Goal: Information Seeking & Learning: Learn about a topic

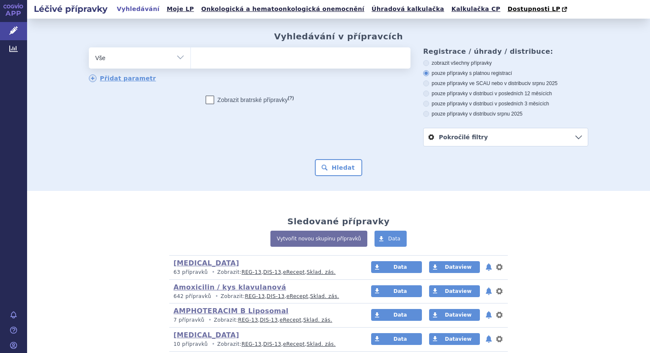
click at [177, 56] on select "Vše Přípravek/SUKL kód MAH VPOIS ATC/Aktivní látka Léková forma Síla" at bounding box center [140, 56] width 102 height 19
select select "filter-atc-group"
click at [89, 48] on select "Vše Přípravek/SUKL kód MAH VPOIS ATC/Aktivní látka Léková forma Síla" at bounding box center [140, 56] width 102 height 19
click at [205, 61] on ul at bounding box center [301, 56] width 220 height 18
click at [191, 61] on select at bounding box center [191, 57] width 0 height 21
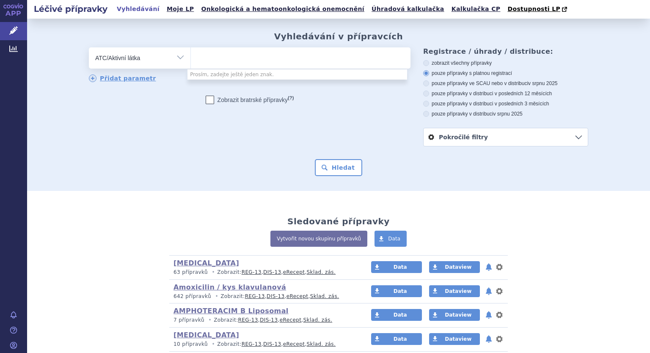
drag, startPoint x: 205, startPoint y: 61, endPoint x: 203, endPoint y: 56, distance: 5.7
click at [203, 56] on ul at bounding box center [301, 56] width 220 height 18
click at [191, 56] on select at bounding box center [191, 57] width 0 height 21
drag, startPoint x: 202, startPoint y: 56, endPoint x: 189, endPoint y: 62, distance: 14.0
click at [191, 62] on ul at bounding box center [301, 56] width 220 height 18
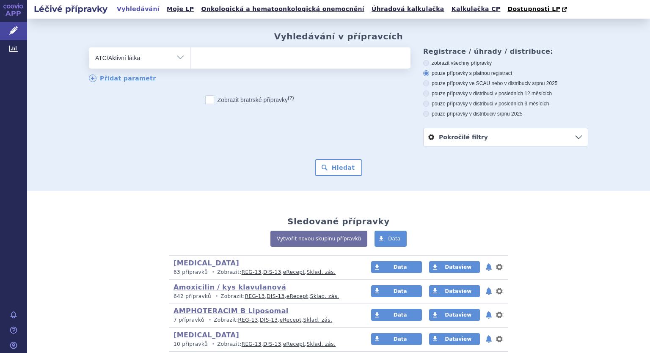
click at [191, 62] on select at bounding box center [191, 57] width 0 height 21
drag, startPoint x: 189, startPoint y: 61, endPoint x: 181, endPoint y: 84, distance: 24.1
click at [174, 98] on div "Zobrazit bratrské přípravky (?)" at bounding box center [250, 100] width 322 height 8
click at [191, 65] on ul at bounding box center [301, 56] width 220 height 18
click at [191, 65] on select at bounding box center [191, 57] width 0 height 21
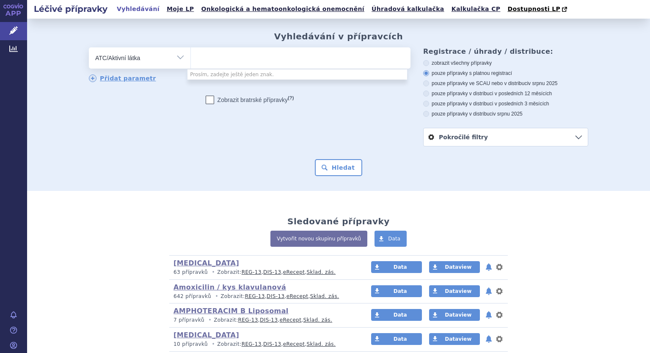
paste input "Nintedanib j"
type input "Nintedanib j"
select select "Nintedanib j"
click at [212, 76] on li "Prosím, zadejte ještě jeden znak." at bounding box center [298, 74] width 220 height 10
click at [174, 55] on select "Vše Přípravek/SUKL kód MAH VPOIS ATC/Aktivní látka Léková forma Síla" at bounding box center [140, 56] width 102 height 19
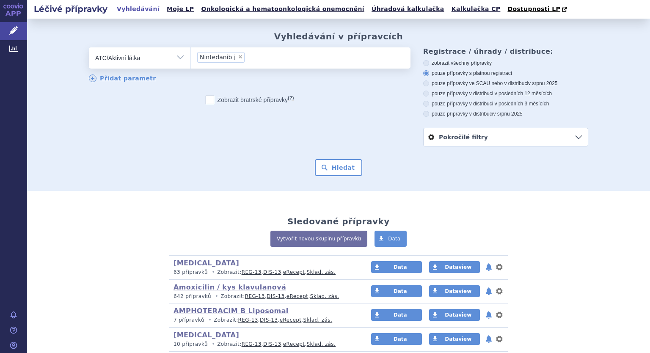
click at [89, 48] on select "Vše Přípravek/SUKL kód MAH VPOIS ATC/Aktivní látka Léková forma Síla" at bounding box center [140, 56] width 102 height 19
click at [247, 58] on input "Nintedanib j × Nintedanib j" at bounding box center [249, 57] width 5 height 11
select select
type input "Nintedanib j"
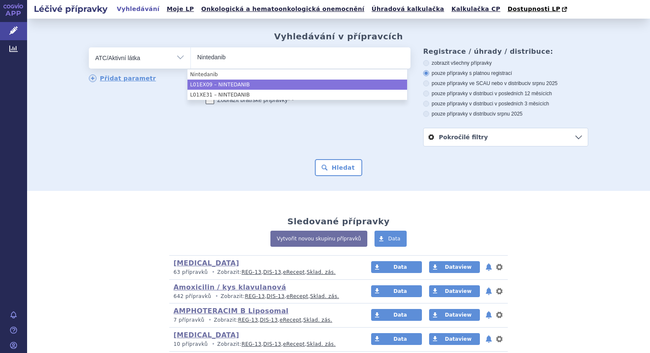
type input "Nintedanib"
select select "L01EX09"
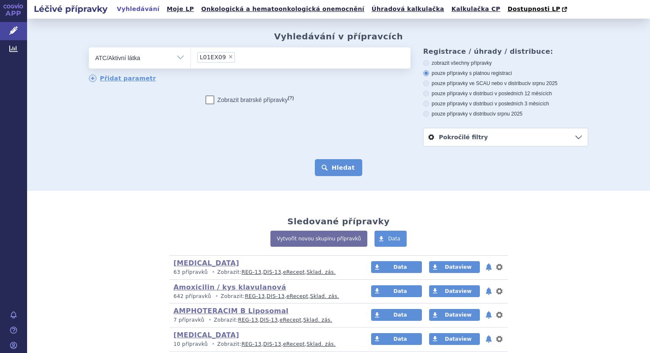
click at [342, 166] on button "Hledat" at bounding box center [339, 167] width 48 height 17
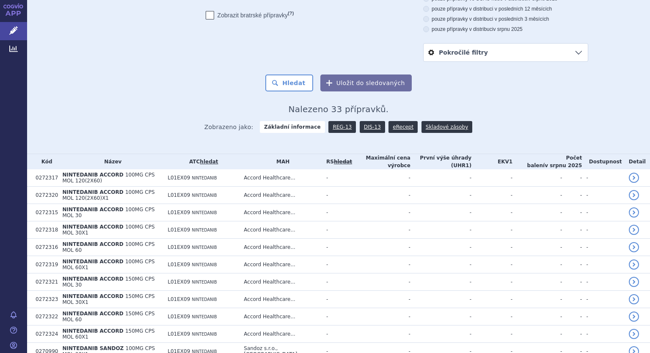
scroll to position [85, 0]
click at [365, 127] on link "DIS-13" at bounding box center [372, 127] width 25 height 12
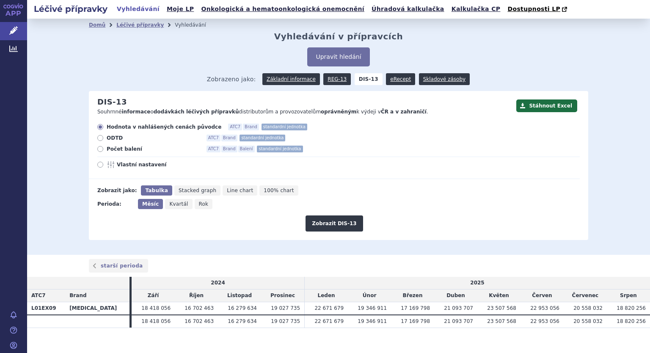
click at [100, 149] on icon at bounding box center [100, 149] width 6 height 6
click at [100, 149] on input "Počet balení ATC7 Brand Balení standardní jednotka" at bounding box center [101, 150] width 6 height 6
radio input "true"
click at [97, 166] on icon at bounding box center [100, 165] width 6 height 6
click at [98, 166] on input "Vlastní nastavení" at bounding box center [101, 166] width 6 height 6
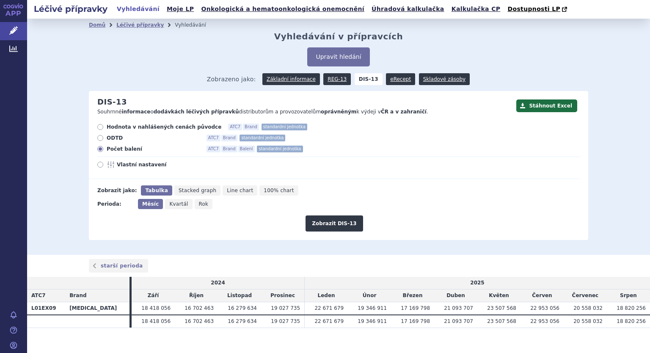
radio input "true"
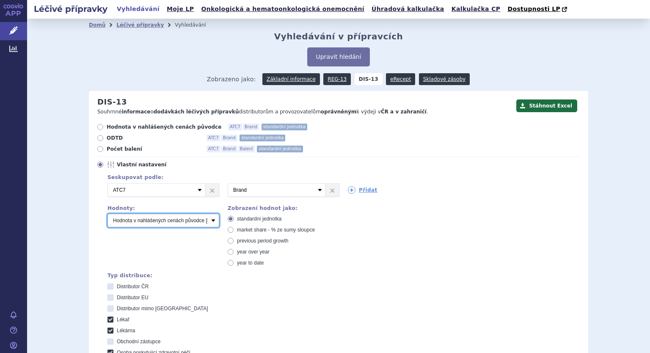
click at [137, 221] on select "Počet balení Hodnota v nahlášených cenách původce [DIS-13] Hodnota v maximálníc…" at bounding box center [164, 221] width 112 height 14
select select "packages"
click at [108, 214] on select "Počet balení Hodnota v nahlášených cenách původce [DIS-13] Hodnota v maximálníc…" at bounding box center [164, 221] width 112 height 14
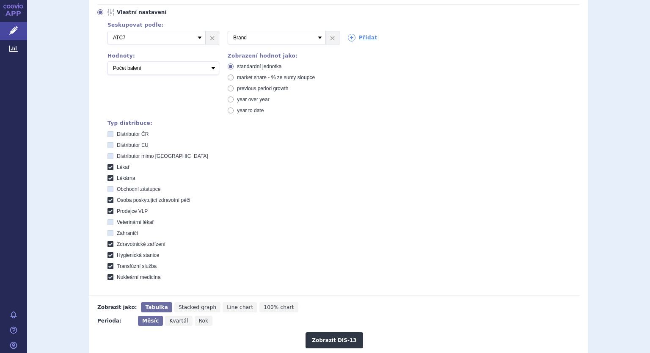
scroll to position [278, 0]
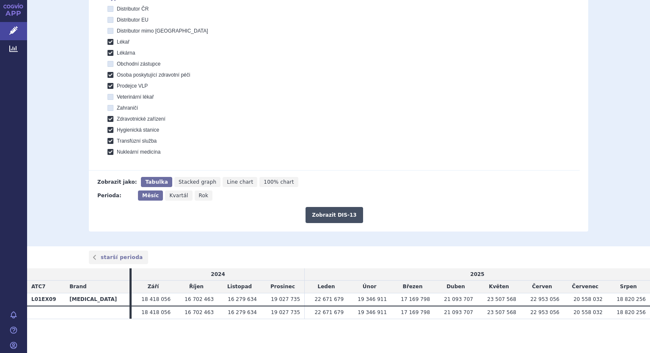
click at [325, 210] on button "Zobrazit DIS-13" at bounding box center [334, 215] width 57 height 16
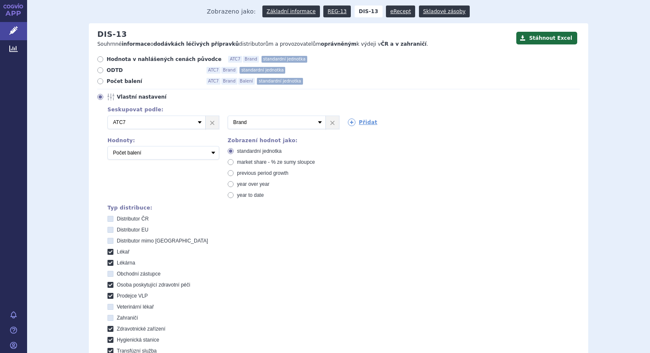
scroll to position [66, 0]
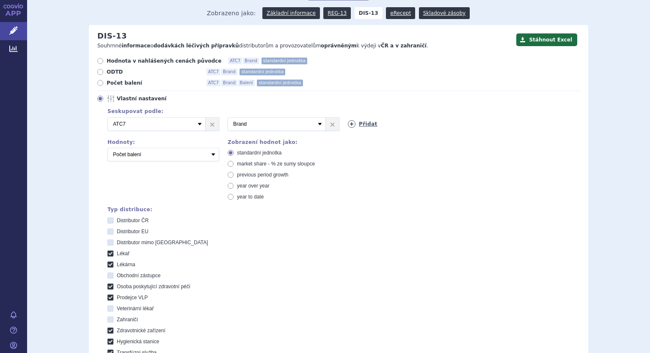
click at [348, 125] on icon at bounding box center [352, 124] width 8 height 8
click at [418, 129] on select "Vyberte groupování ATC3 ATC5 ATC7 Brand Balení SÚKL kód MAH VPOIS Referenční sk…" at bounding box center [397, 124] width 98 height 14
select select "package"
click at [348, 118] on select "Vyberte groupování ATC3 ATC5 ATC7 Brand Balení SÚKL kód MAH VPOIS Referenční sk…" at bounding box center [397, 124] width 98 height 14
click at [209, 155] on select "Počet balení Hodnota v nahlášených cenách původce [DIS-13] Hodnota v maximálníc…" at bounding box center [164, 155] width 112 height 14
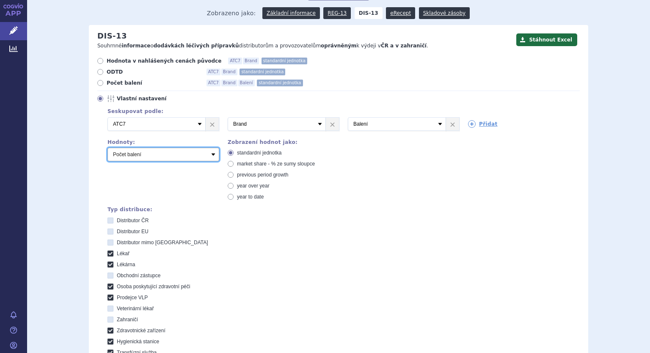
select select "disExFactoryPrice"
click at [108, 148] on select "Počet balení Hodnota v nahlášených cenách původce [DIS-13] Hodnota v maximálníc…" at bounding box center [164, 155] width 112 height 14
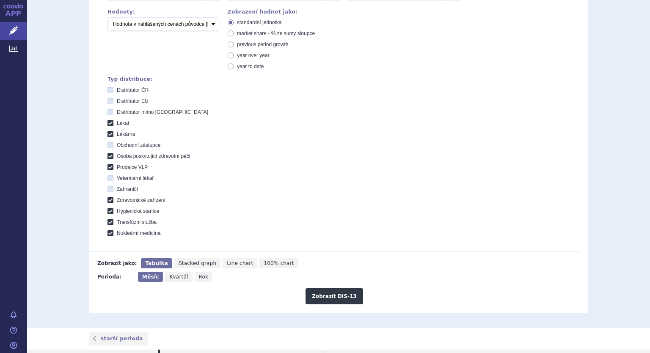
scroll to position [278, 0]
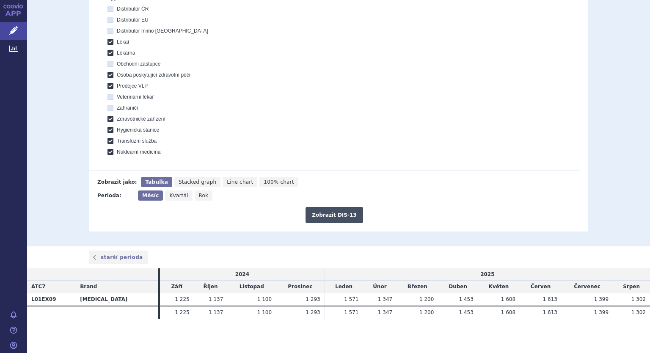
click at [338, 217] on button "Zobrazit DIS-13" at bounding box center [334, 215] width 57 height 16
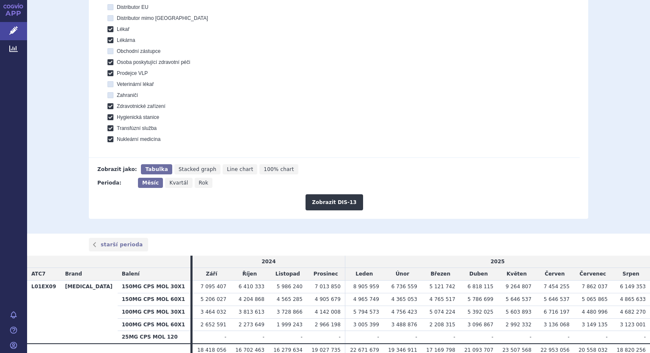
scroll to position [328, 0]
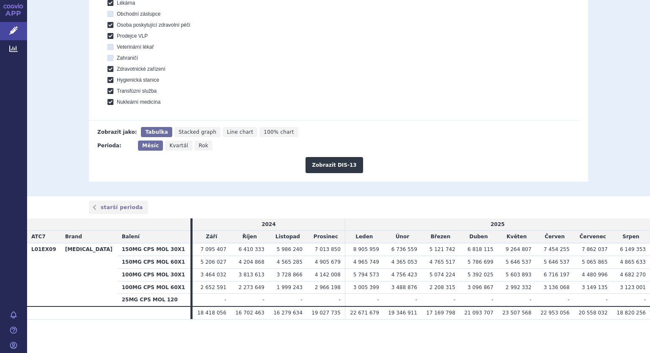
drag, startPoint x: 628, startPoint y: 302, endPoint x: 650, endPoint y: 248, distance: 57.6
click at [650, 276] on div "Léčivé přípravky Vyhledávání Moje LP Onkologická a hematoonkologická onemocnění…" at bounding box center [338, 176] width 623 height 353
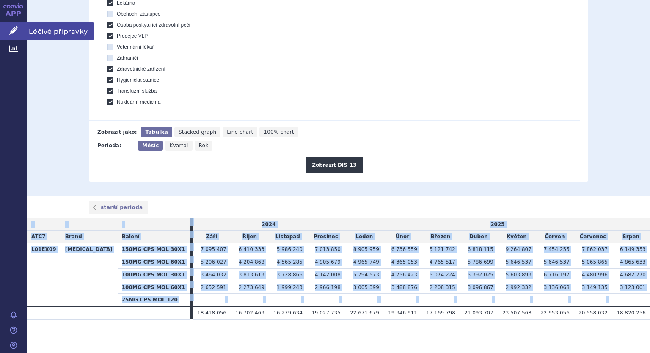
click at [17, 29] on icon at bounding box center [13, 30] width 8 height 8
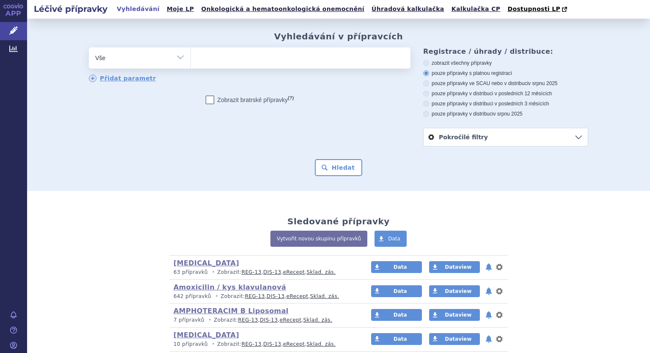
drag, startPoint x: 0, startPoint y: 0, endPoint x: 181, endPoint y: 56, distance: 189.4
click at [184, 56] on select "Vše Přípravek/SUKL kód MAH VPOIS ATC/Aktivní látka Léková forma Síla" at bounding box center [140, 56] width 102 height 19
select select "filter-atc-group"
click at [89, 48] on select "Vše Přípravek/SUKL kód MAH VPOIS ATC/Aktivní látka Léková forma Síla" at bounding box center [140, 56] width 102 height 19
click at [210, 58] on ul at bounding box center [301, 56] width 220 height 18
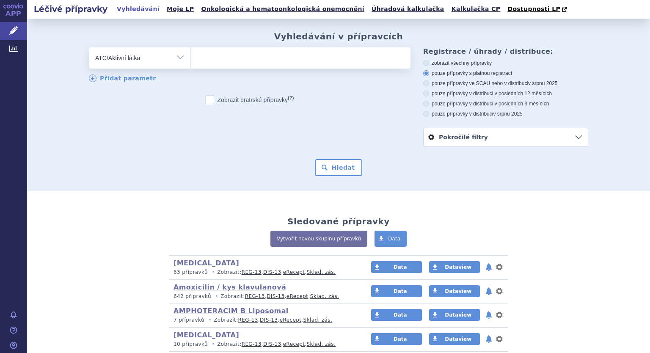
click at [191, 58] on select at bounding box center [191, 57] width 0 height 21
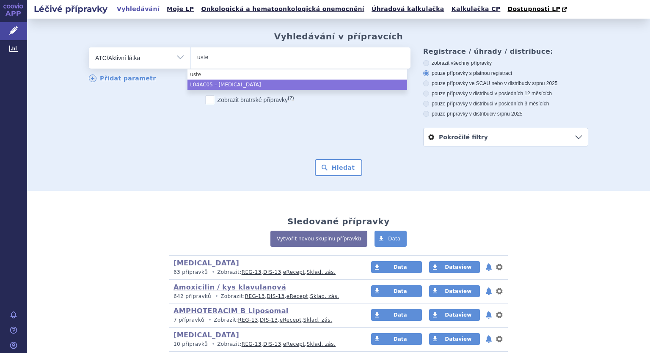
type input "uste"
select select "L04AC05"
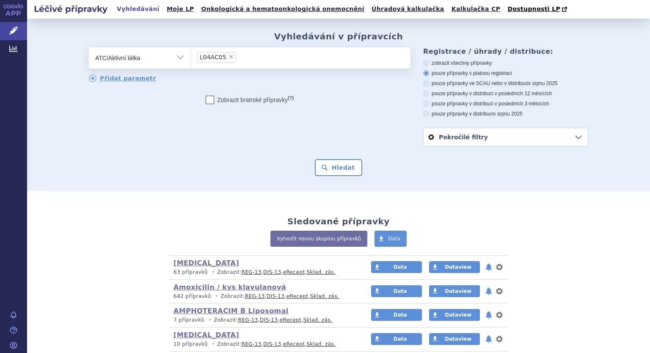
click at [224, 102] on label "Zobrazit bratrské přípravky (?)" at bounding box center [250, 100] width 89 height 8
click at [213, 102] on input "Zobrazit bratrské přípravky (?)" at bounding box center [211, 102] width 6 height 6
checkbox input "true"
click at [332, 167] on button "Hledat" at bounding box center [339, 167] width 48 height 17
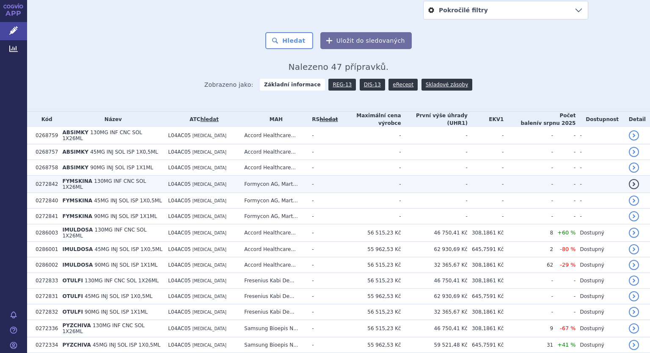
scroll to position [212, 0]
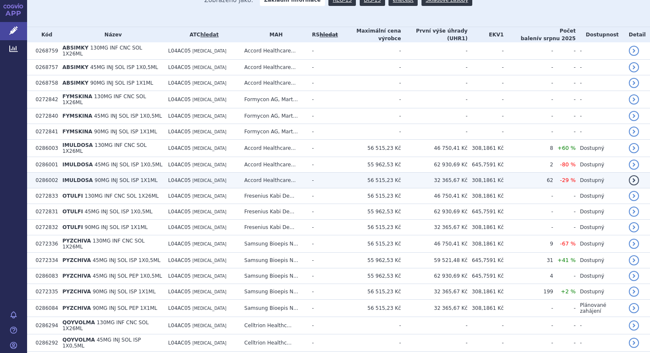
click at [103, 177] on span "90MG INJ SOL ISP 1X1ML" at bounding box center [126, 180] width 63 height 6
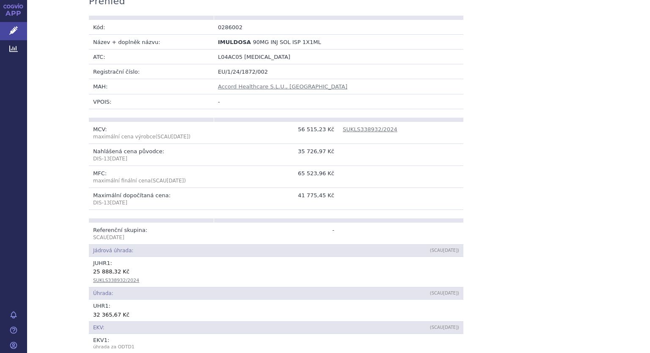
scroll to position [169, 0]
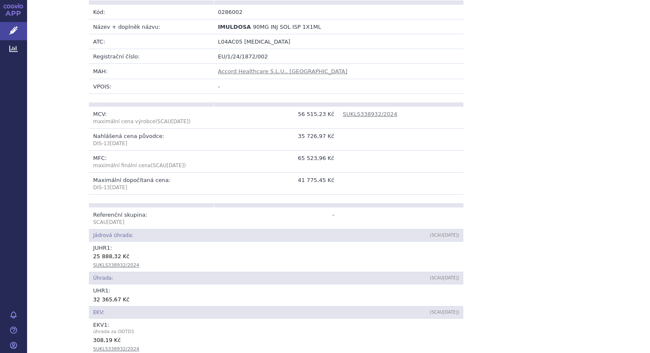
click at [93, 256] on div "25 888,32 Kč" at bounding box center [276, 256] width 366 height 8
drag, startPoint x: 89, startPoint y: 256, endPoint x: 124, endPoint y: 256, distance: 34.7
click at [124, 256] on td "[PERSON_NAME] 1 : 25 888,32 Kč SUKLS338932/2024" at bounding box center [276, 257] width 375 height 30
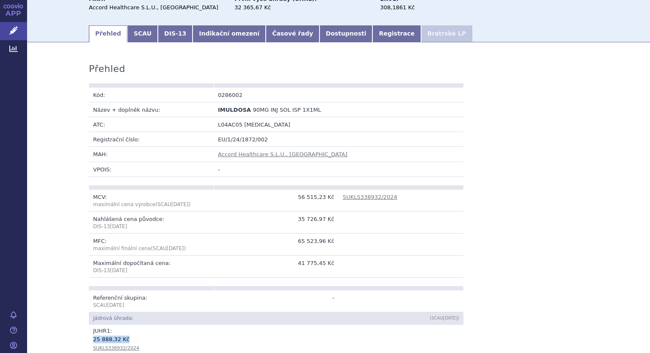
scroll to position [85, 0]
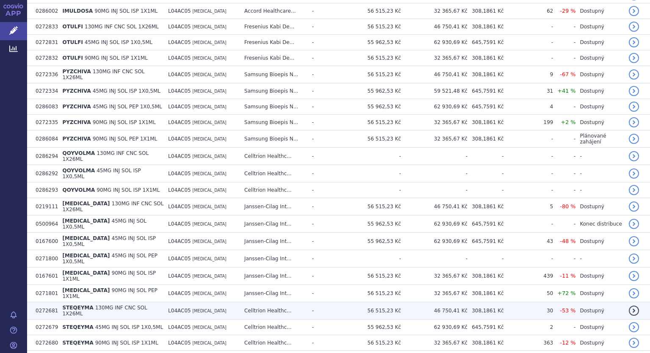
scroll to position [423, 0]
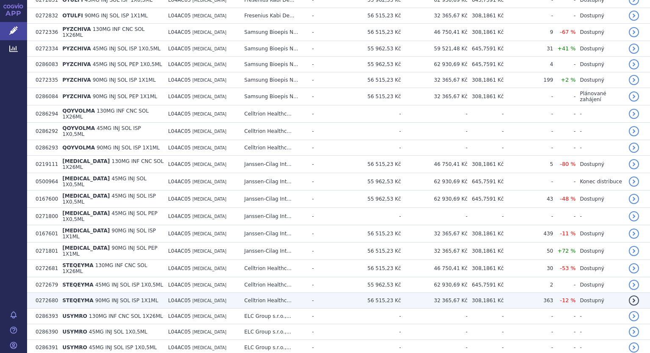
click at [97, 298] on span "90MG INJ SOL ISP 1X1ML" at bounding box center [126, 301] width 63 height 6
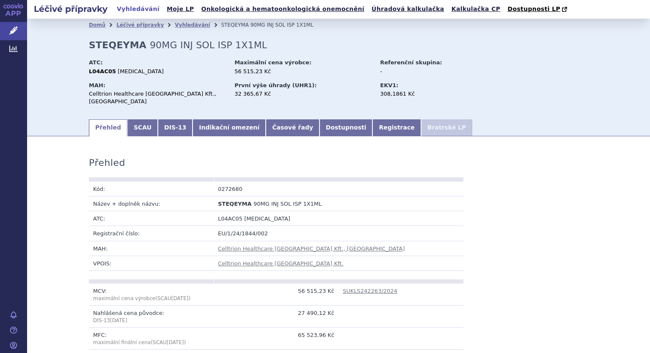
scroll to position [169, 0]
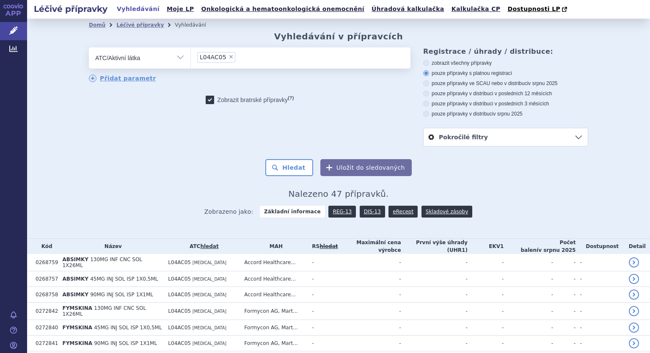
scroll to position [212, 0]
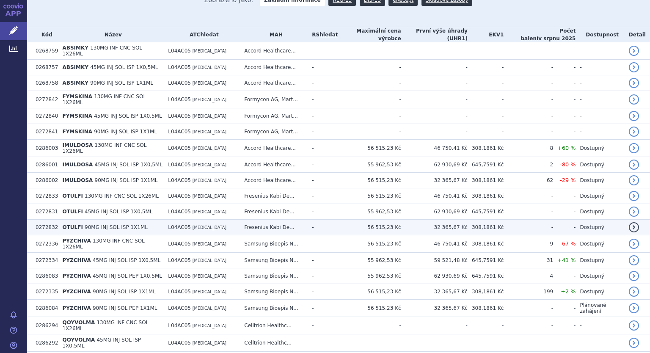
click at [93, 224] on span "90MG INJ SOL ISP 1X1ML" at bounding box center [116, 227] width 63 height 6
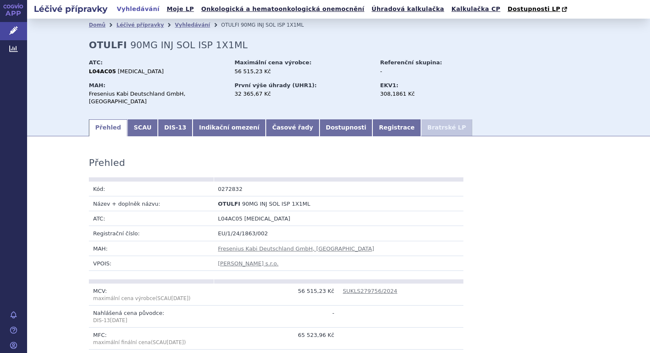
scroll to position [212, 0]
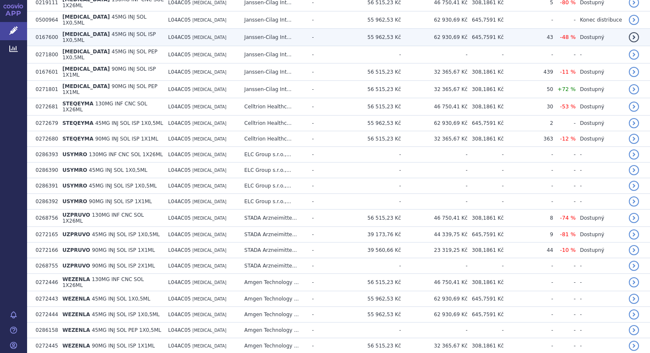
scroll to position [593, 0]
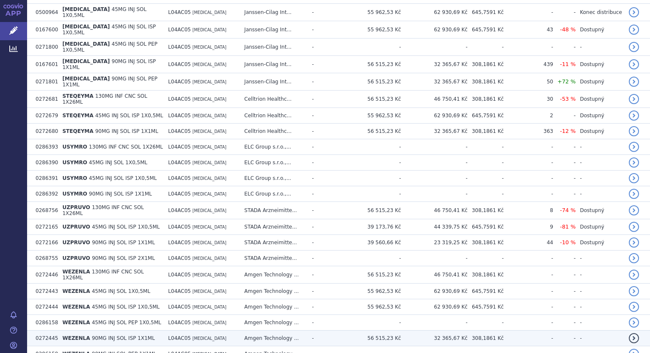
click at [69, 335] on span "WEZENLA" at bounding box center [76, 338] width 28 height 6
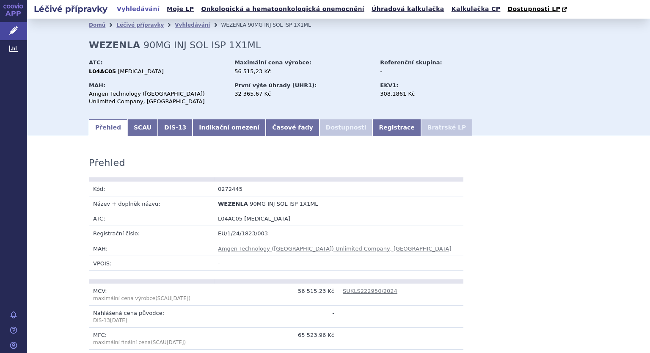
scroll to position [169, 0]
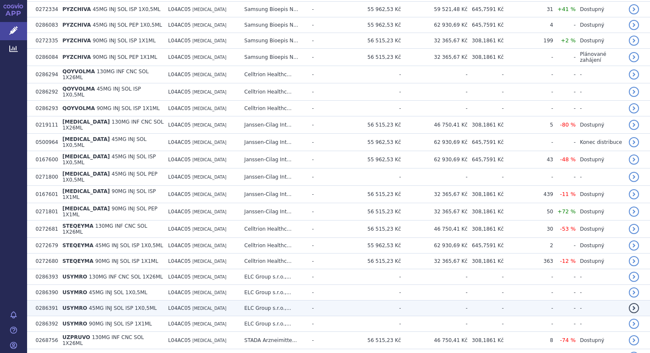
scroll to position [466, 0]
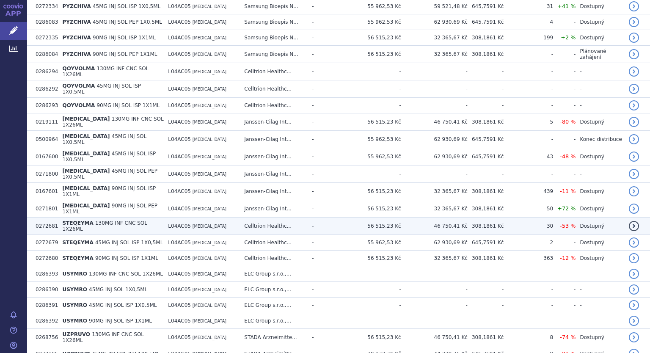
click at [94, 220] on span "130MG INF CNC SOL 1X26ML" at bounding box center [104, 226] width 85 height 12
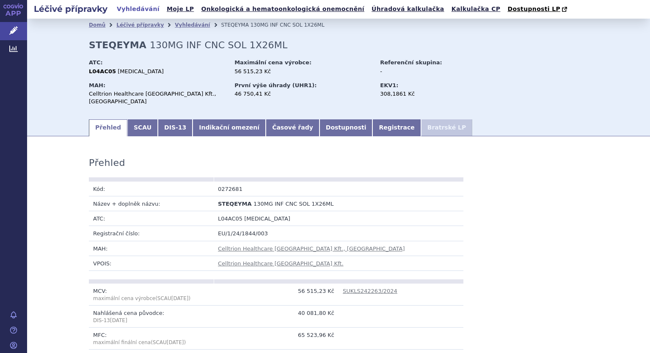
scroll to position [127, 0]
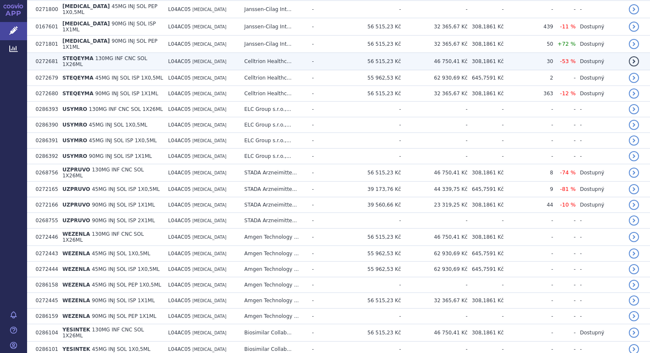
scroll to position [665, 0]
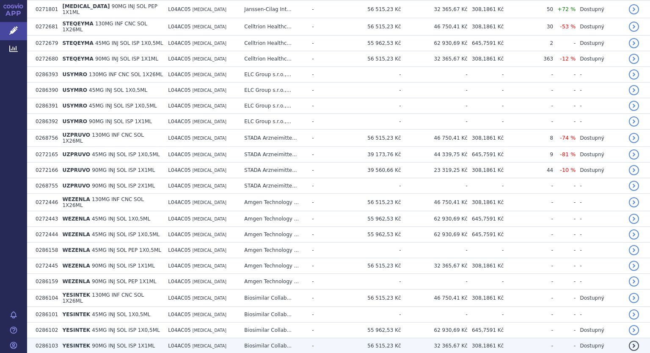
click at [82, 343] on span "YESINTEK" at bounding box center [76, 346] width 28 height 6
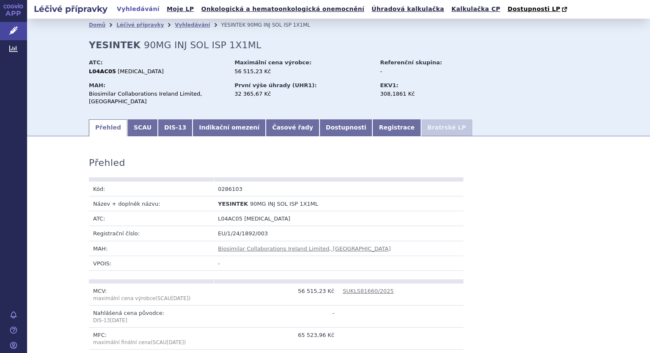
scroll to position [85, 0]
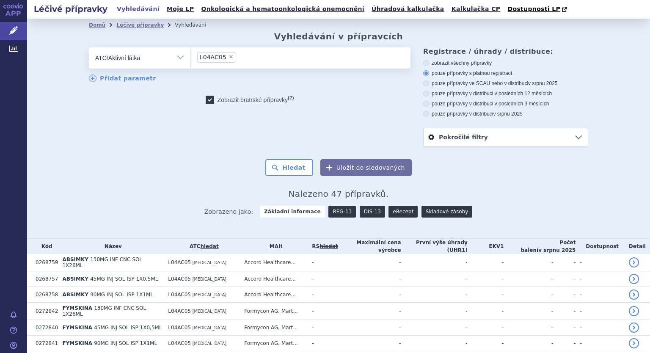
click at [364, 212] on link "DIS-13" at bounding box center [372, 212] width 25 height 12
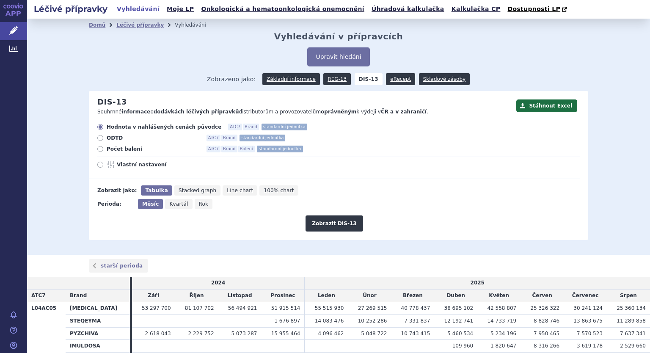
click at [100, 164] on label "Vlastní nastavení" at bounding box center [338, 164] width 483 height 7
click at [100, 164] on input "Vlastní nastavení" at bounding box center [101, 166] width 6 height 6
radio input "true"
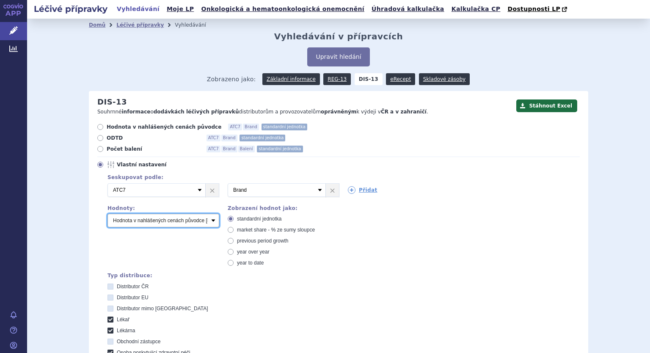
click at [122, 222] on select "Počet balení Hodnota v nahlášených cenách původce [DIS-13] Hodnota v maximálníc…" at bounding box center [164, 221] width 112 height 14
select select "packages"
click at [108, 214] on select "Počet balení Hodnota v nahlášených cenách původce [DIS-13] Hodnota v maximálníc…" at bounding box center [164, 221] width 112 height 14
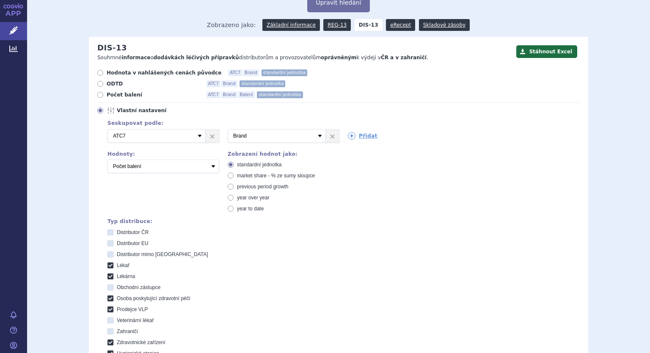
scroll to position [169, 0]
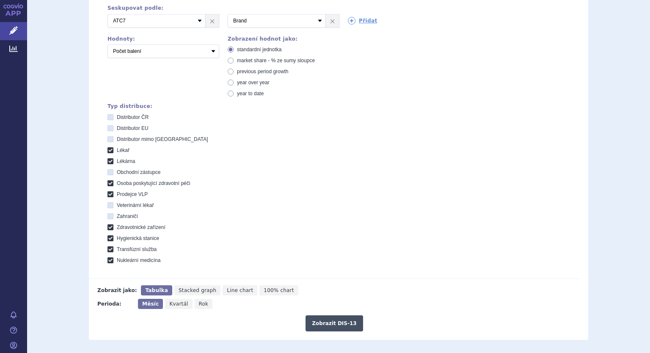
click at [330, 321] on button "Zobrazit DIS-13" at bounding box center [334, 323] width 57 height 16
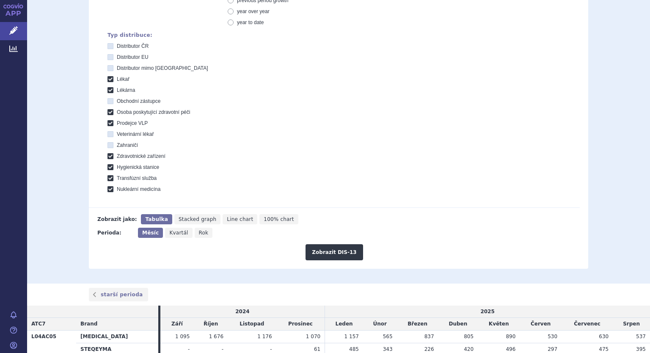
scroll to position [201, 0]
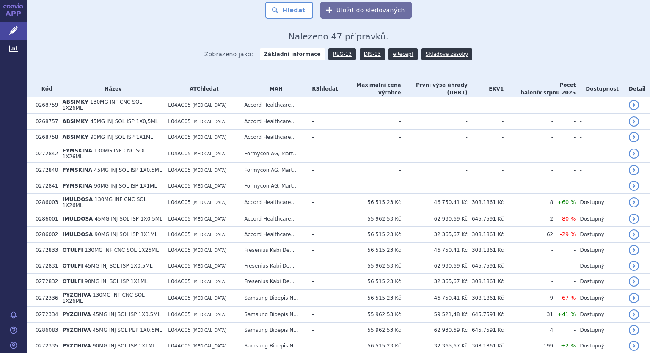
scroll to position [157, 0]
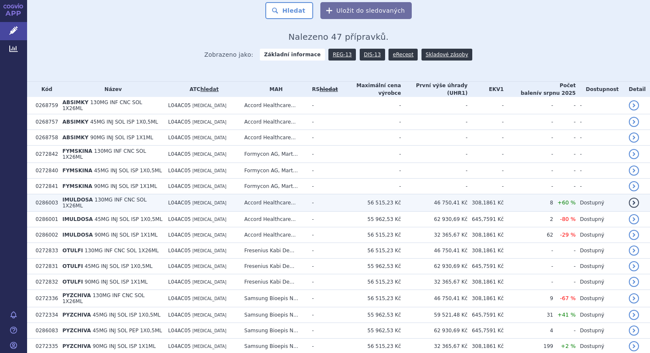
click at [130, 197] on span "130MG INF CNC SOL 1X26ML" at bounding box center [104, 203] width 84 height 12
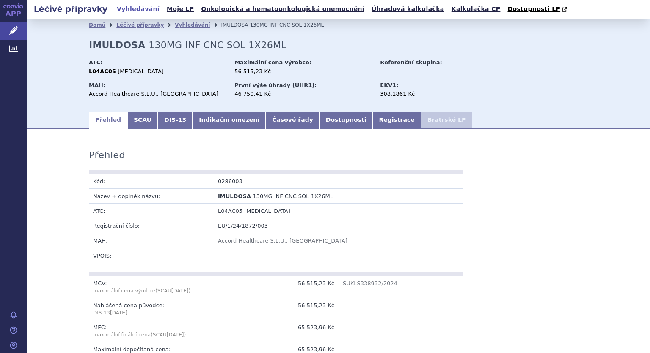
scroll to position [169, 0]
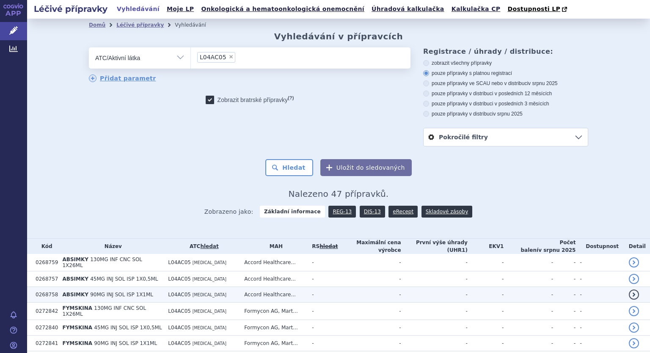
scroll to position [212, 0]
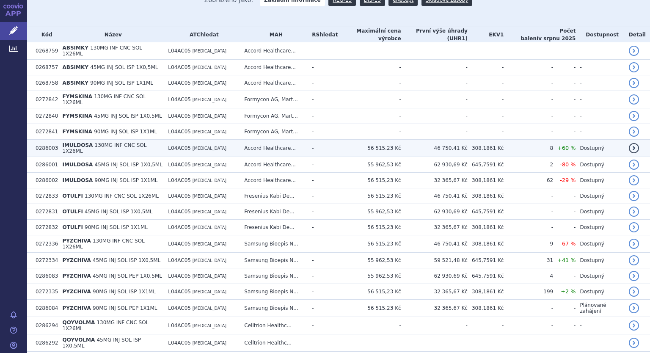
click at [109, 142] on span "130MG INF CNC SOL 1X26ML" at bounding box center [104, 148] width 84 height 12
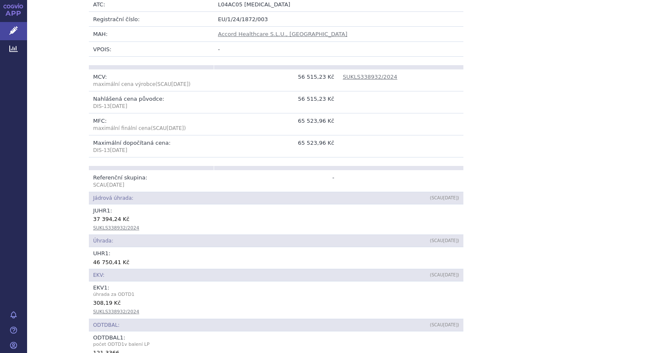
scroll to position [212, 0]
